Goal: Navigation & Orientation: Understand site structure

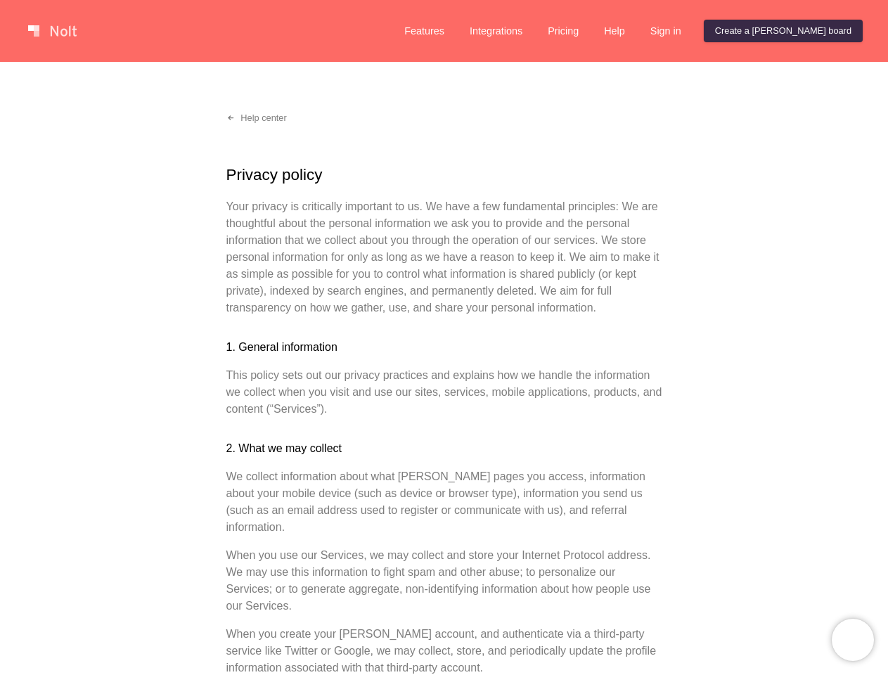
click at [52, 31] on link at bounding box center [53, 31] width 60 height 23
click at [456, 31] on link "Features" at bounding box center [424, 31] width 63 height 23
click at [534, 31] on link "Integrations" at bounding box center [495, 31] width 75 height 23
